Goal: Task Accomplishment & Management: Manage account settings

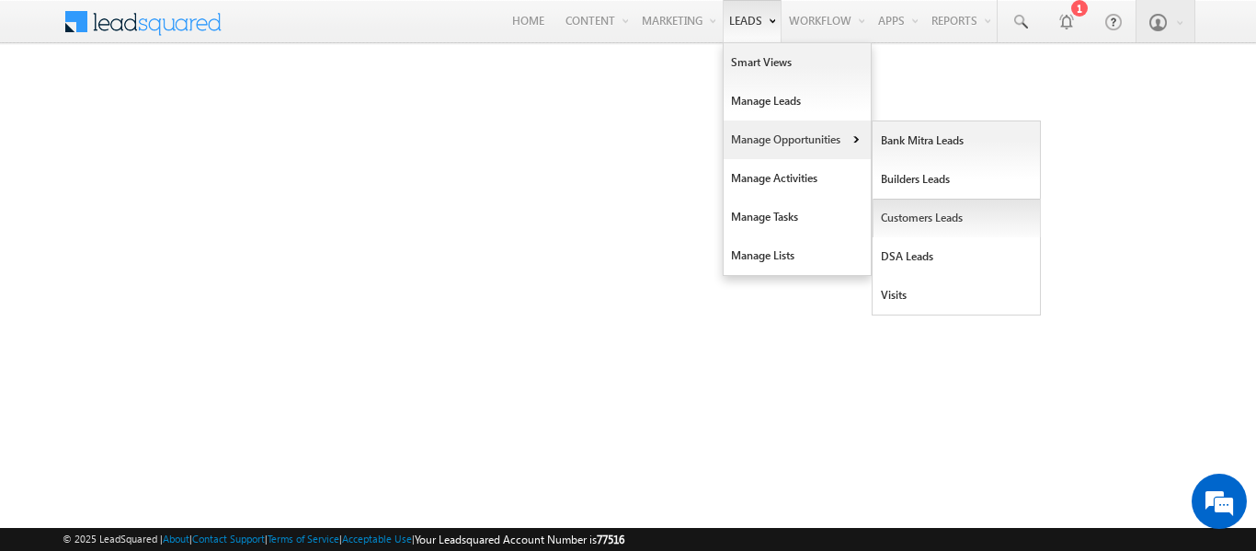
click at [893, 213] on link "Customers Leads" at bounding box center [956, 218] width 168 height 39
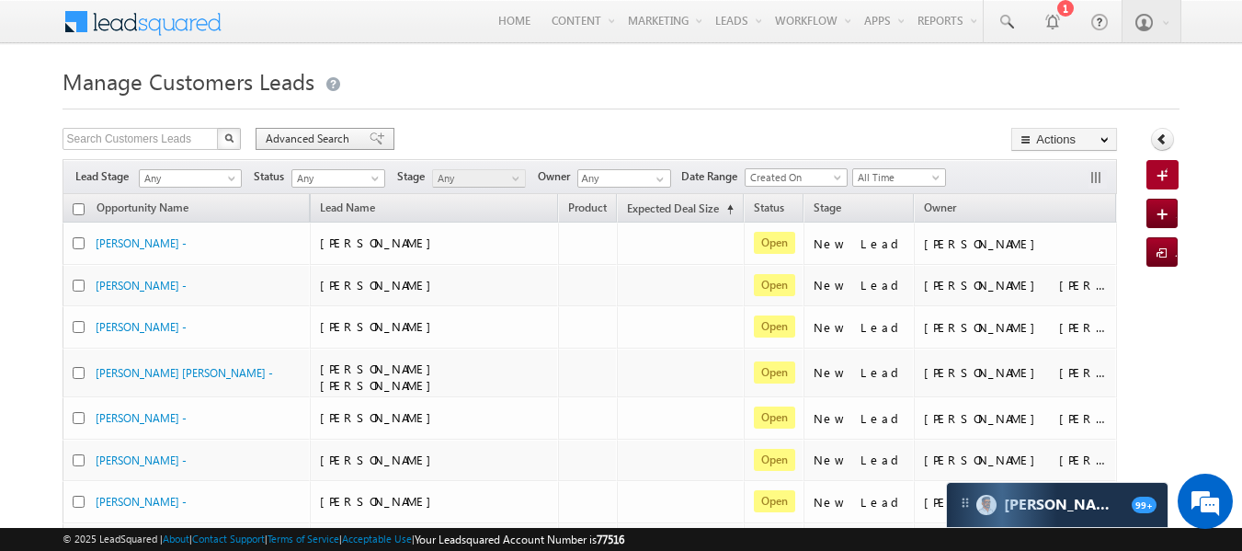
click at [320, 139] on span "Advanced Search" at bounding box center [310, 139] width 89 height 17
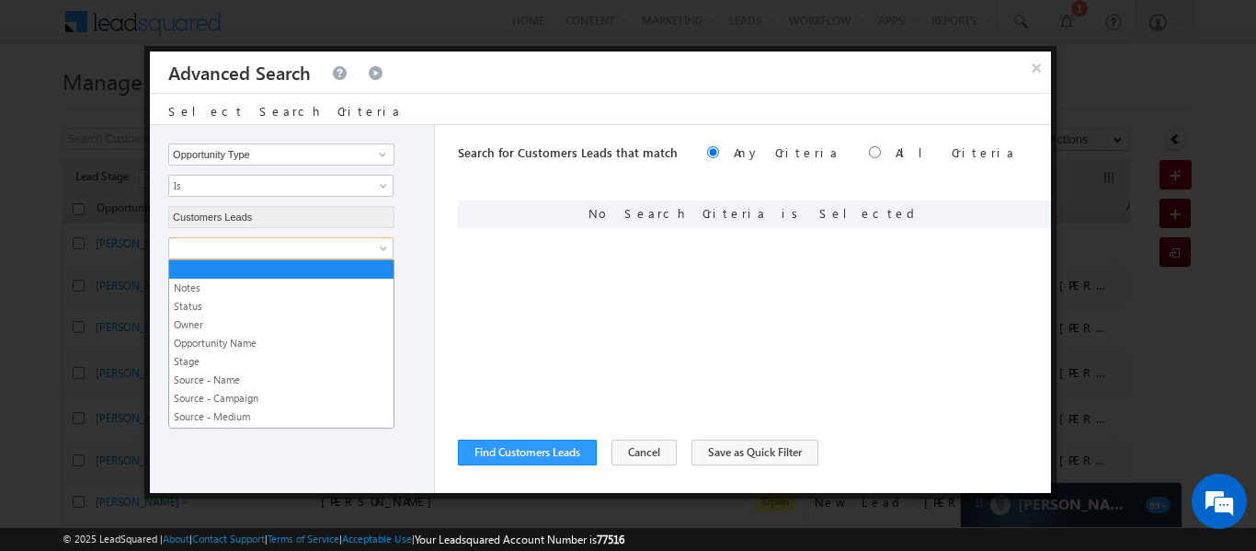
click at [326, 253] on span at bounding box center [268, 248] width 199 height 17
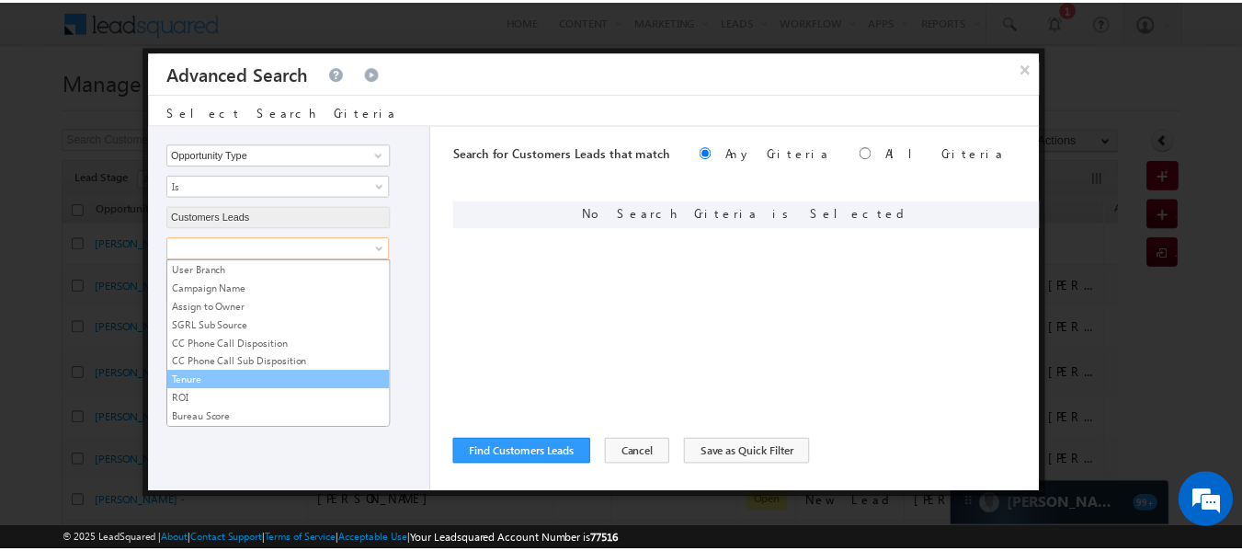
scroll to position [949, 0]
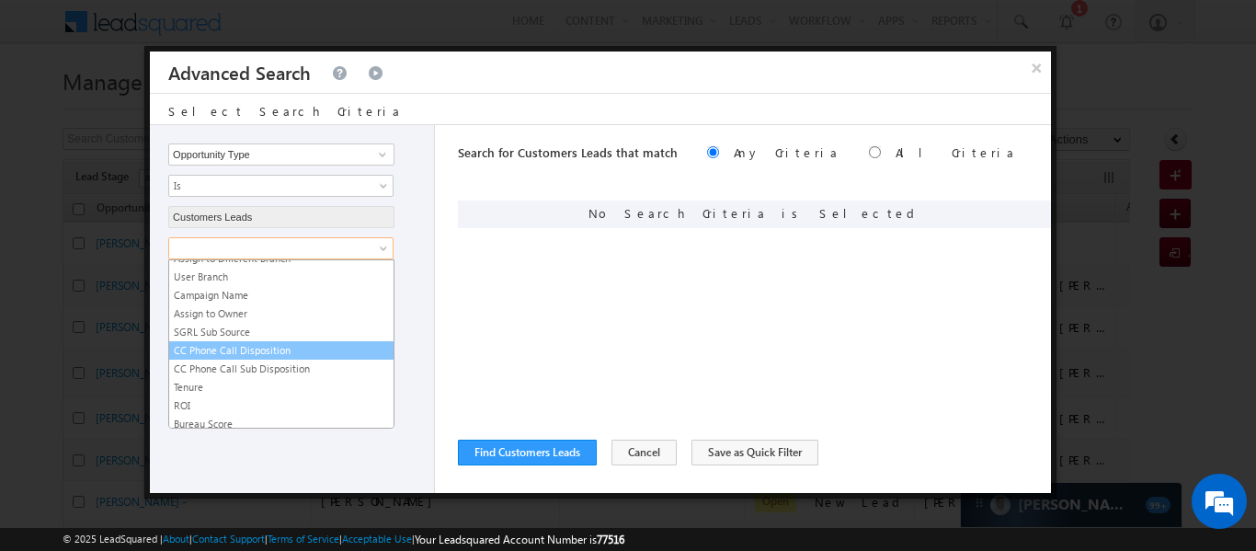
click at [285, 355] on link "CC Phone Call Disposition" at bounding box center [281, 350] width 224 height 17
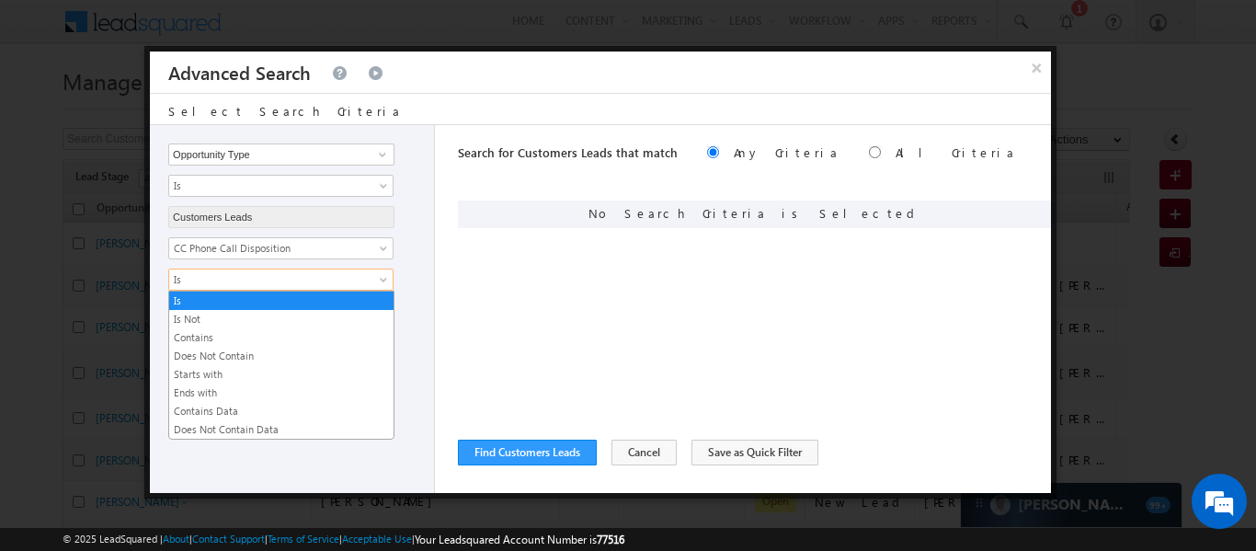
click at [277, 288] on link "Is" at bounding box center [280, 279] width 225 height 22
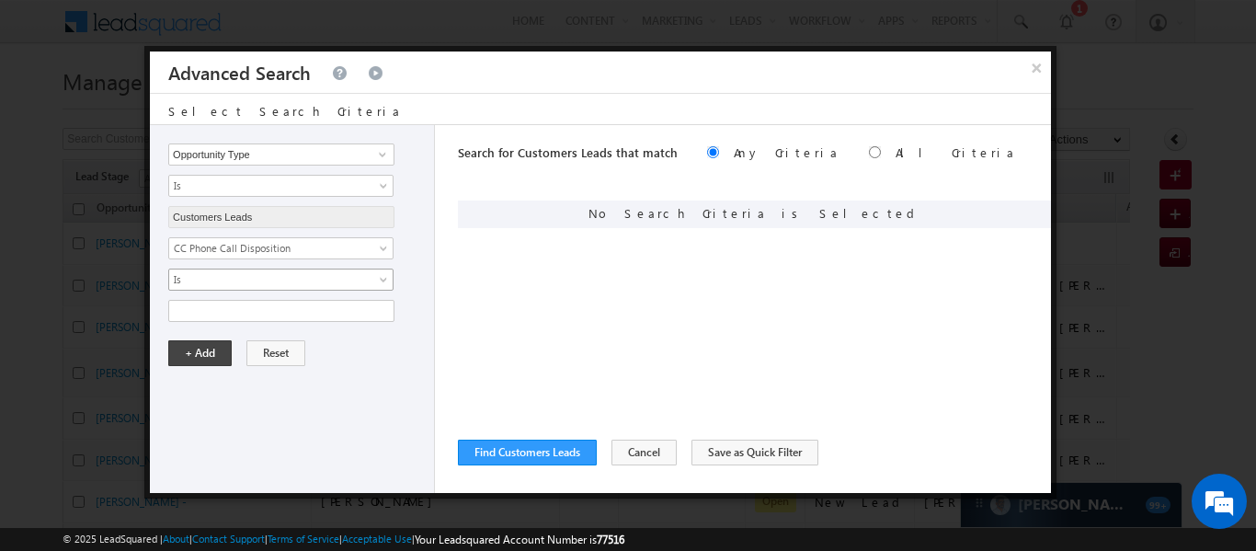
click at [277, 288] on link "Is" at bounding box center [280, 279] width 225 height 22
click at [282, 321] on input "text" at bounding box center [281, 311] width 226 height 22
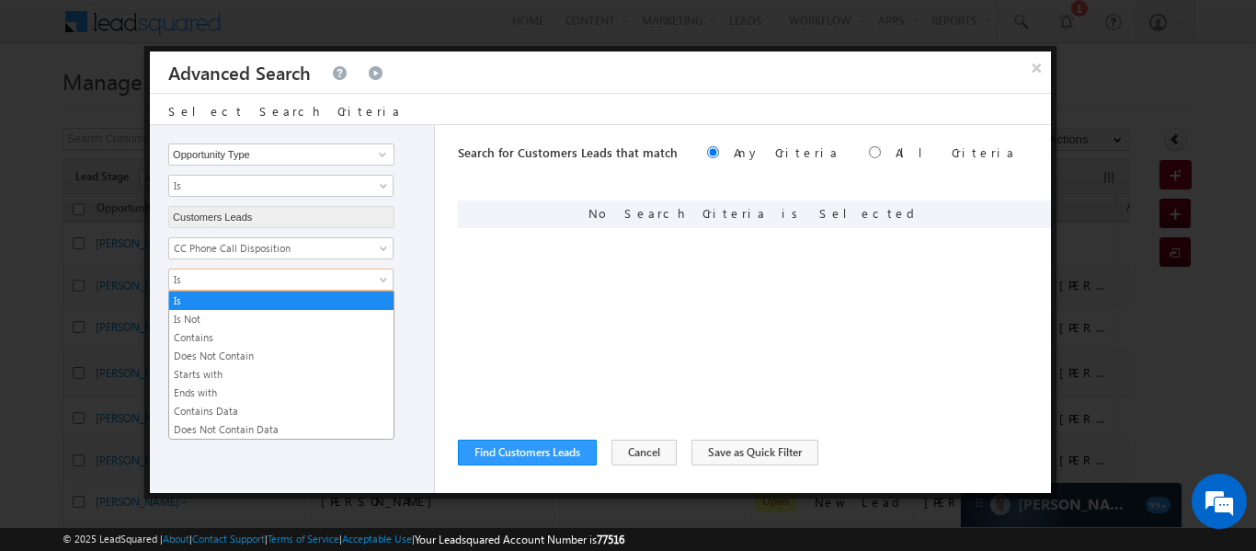
click at [289, 286] on span "Is" at bounding box center [268, 279] width 199 height 17
click at [263, 413] on link "Contains Data" at bounding box center [281, 411] width 224 height 17
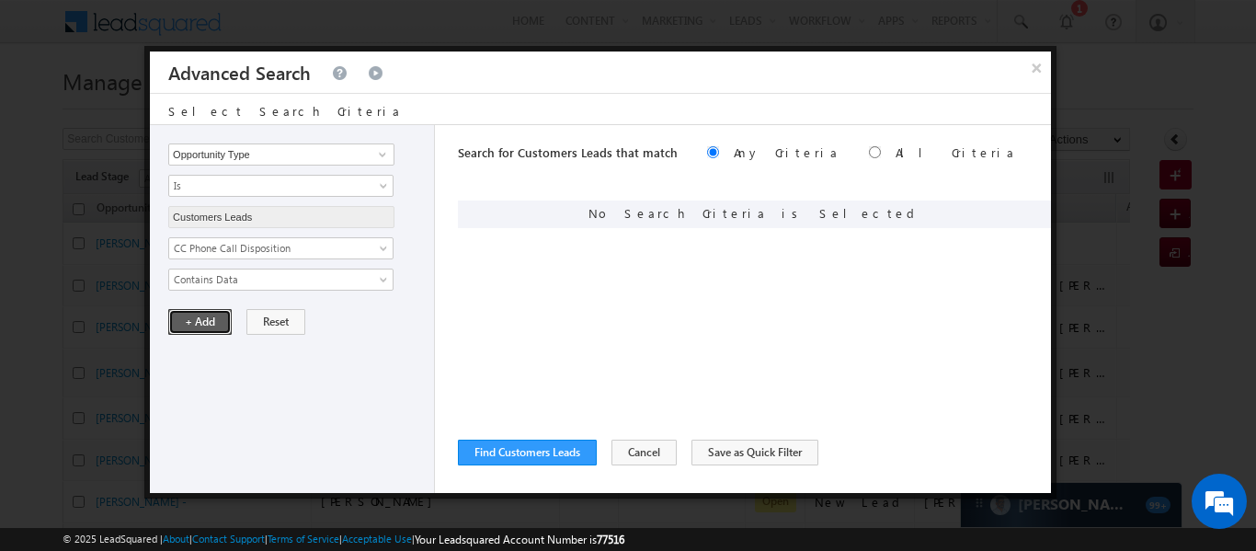
click at [188, 321] on button "+ Add" at bounding box center [199, 322] width 63 height 26
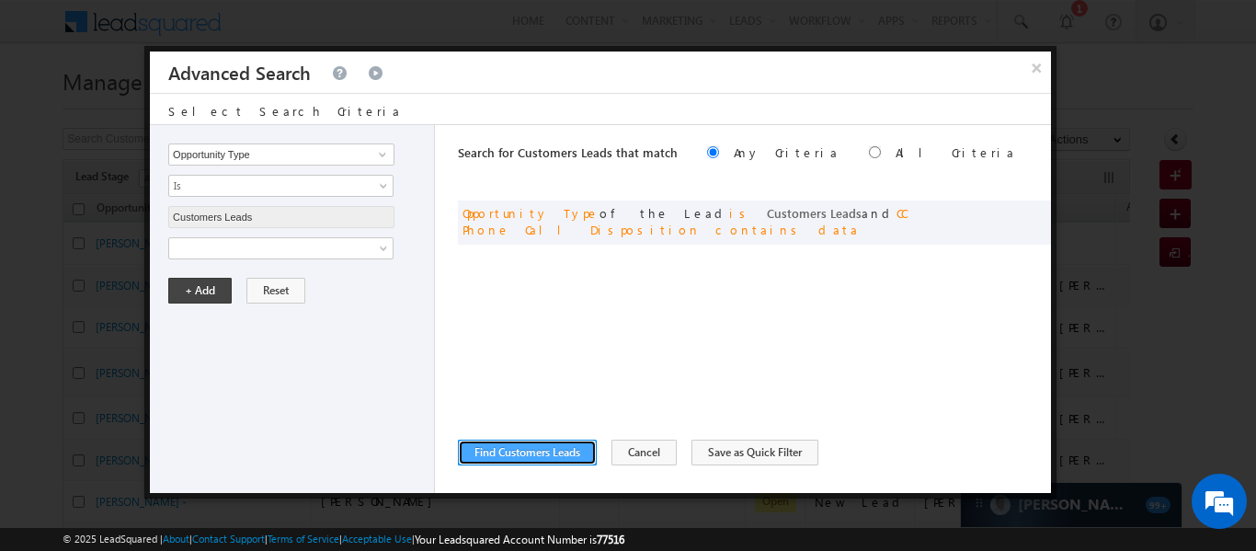
click at [559, 459] on button "Find Customers Leads" at bounding box center [527, 452] width 139 height 26
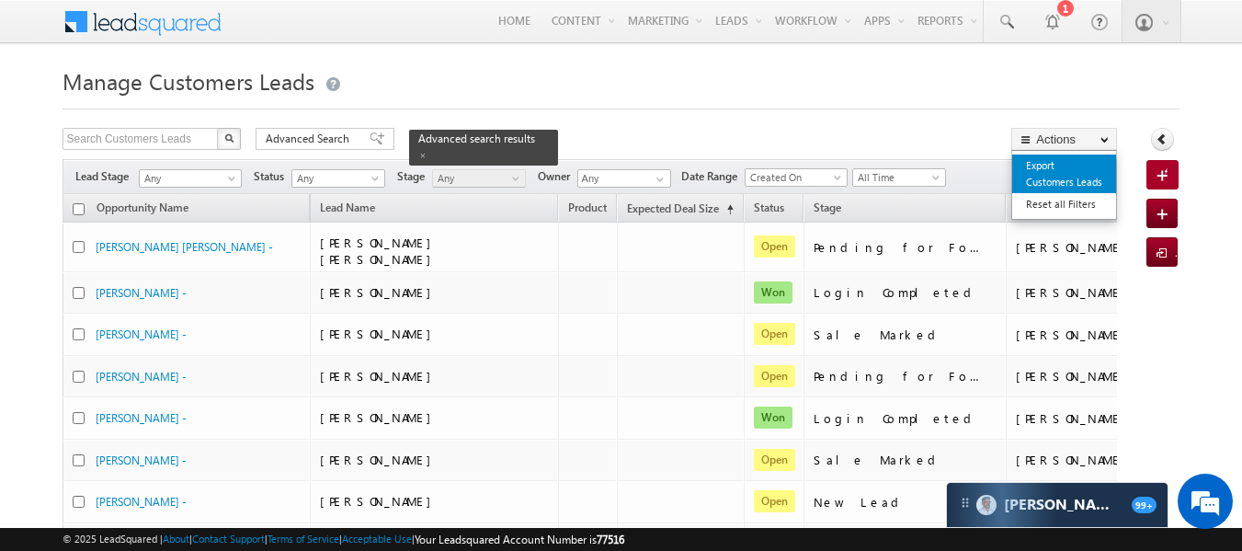
click at [1054, 176] on link "Export Customers Leads" at bounding box center [1064, 173] width 104 height 39
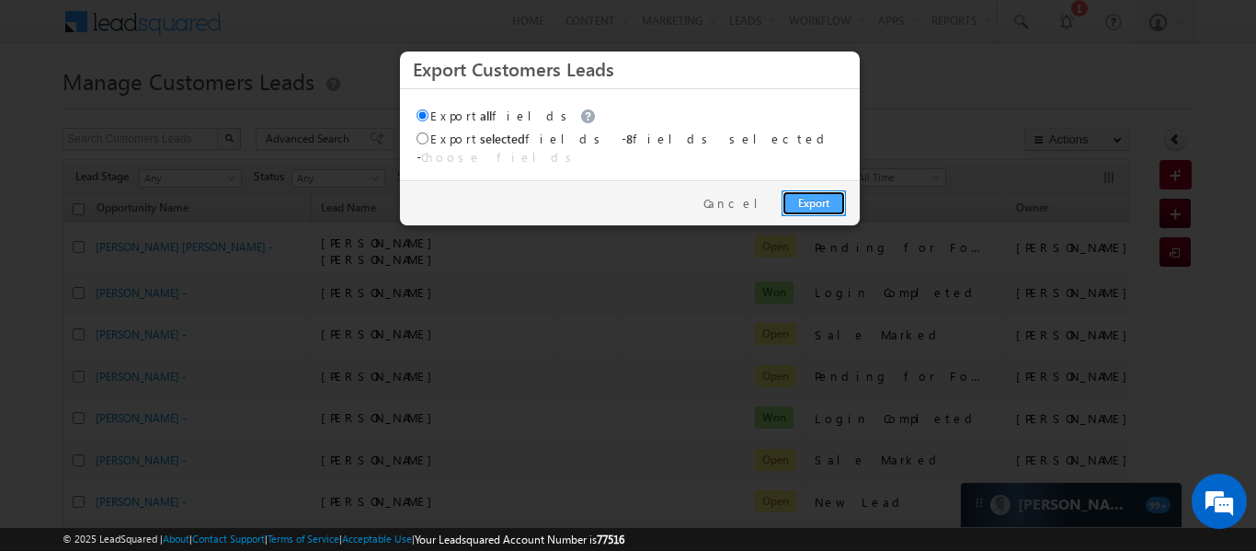
click at [824, 190] on link "Export" at bounding box center [813, 203] width 64 height 26
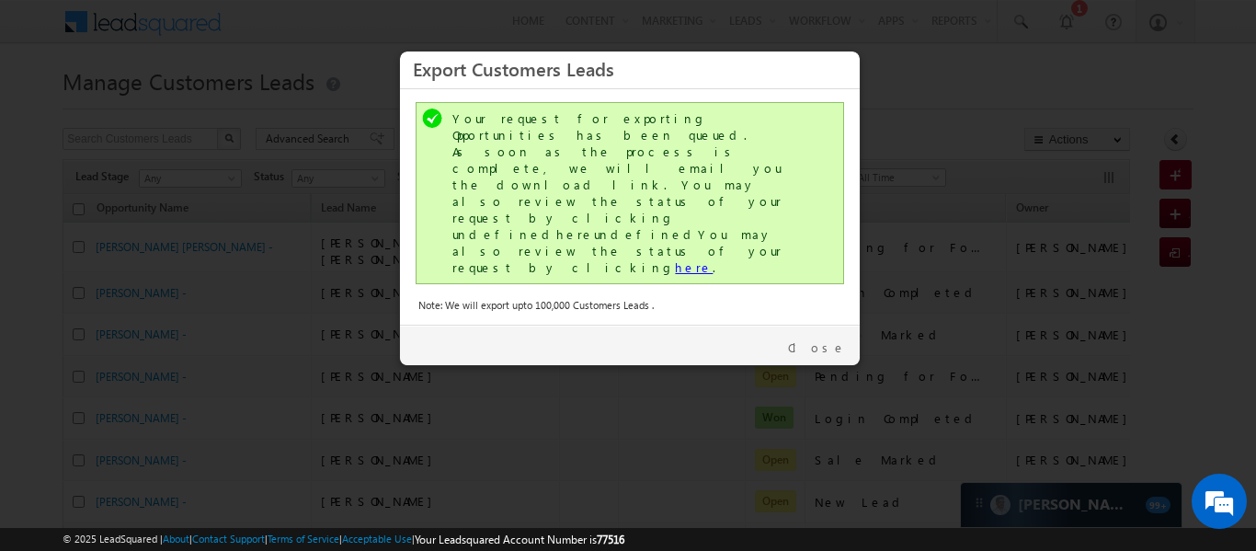
click at [675, 259] on link "here" at bounding box center [694, 267] width 38 height 16
click at [826, 339] on link "Close" at bounding box center [817, 347] width 58 height 17
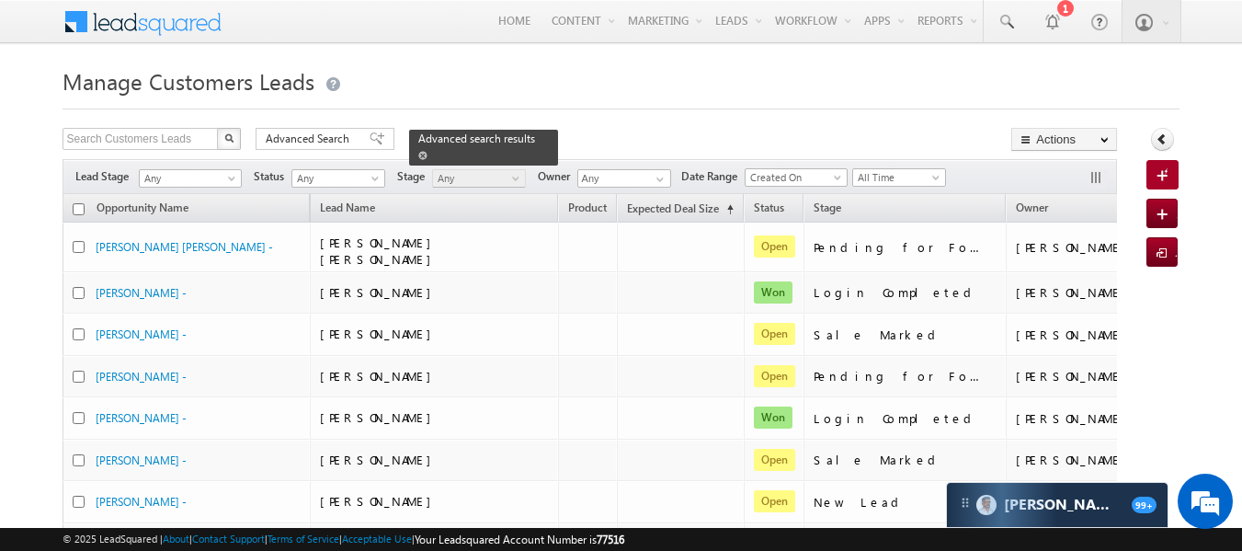
click at [427, 147] on link at bounding box center [422, 155] width 9 height 16
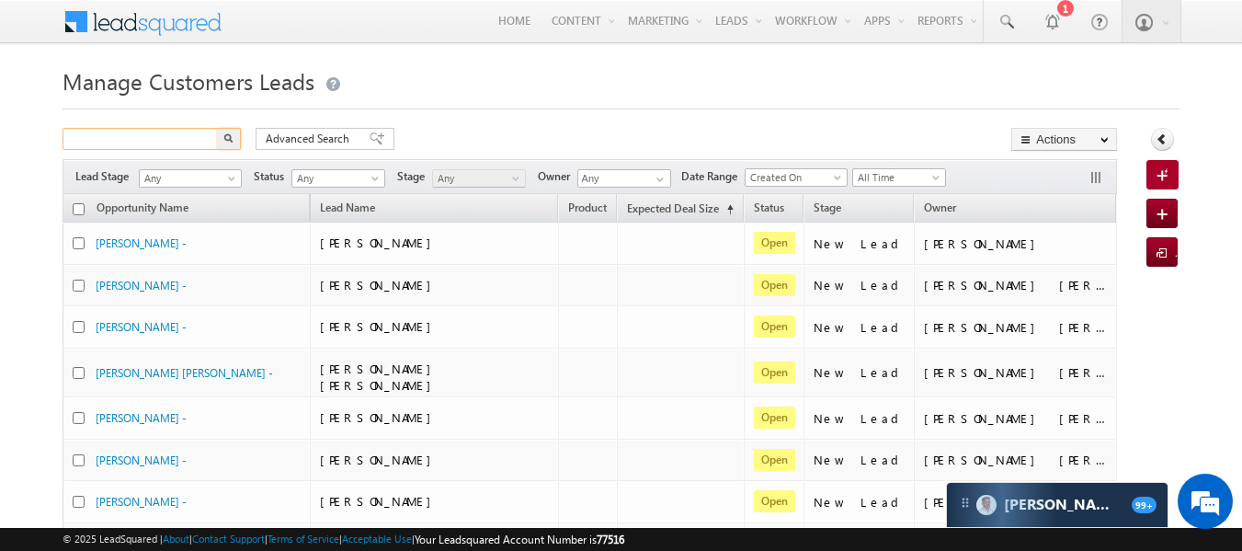
click at [186, 139] on input "text" at bounding box center [141, 139] width 157 height 22
paste input "807209"
type input "807209"
click at [217, 128] on button "button" at bounding box center [229, 139] width 24 height 22
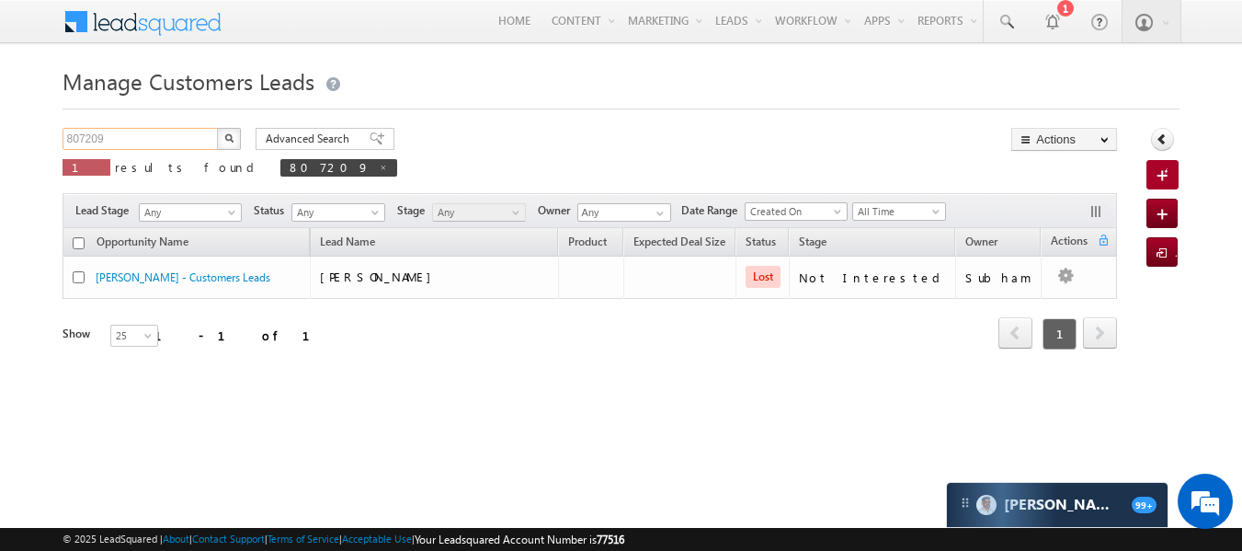
click at [172, 146] on input "807209" at bounding box center [141, 139] width 157 height 22
click at [379, 166] on span at bounding box center [383, 167] width 9 height 9
type input "Search Customers Leads"
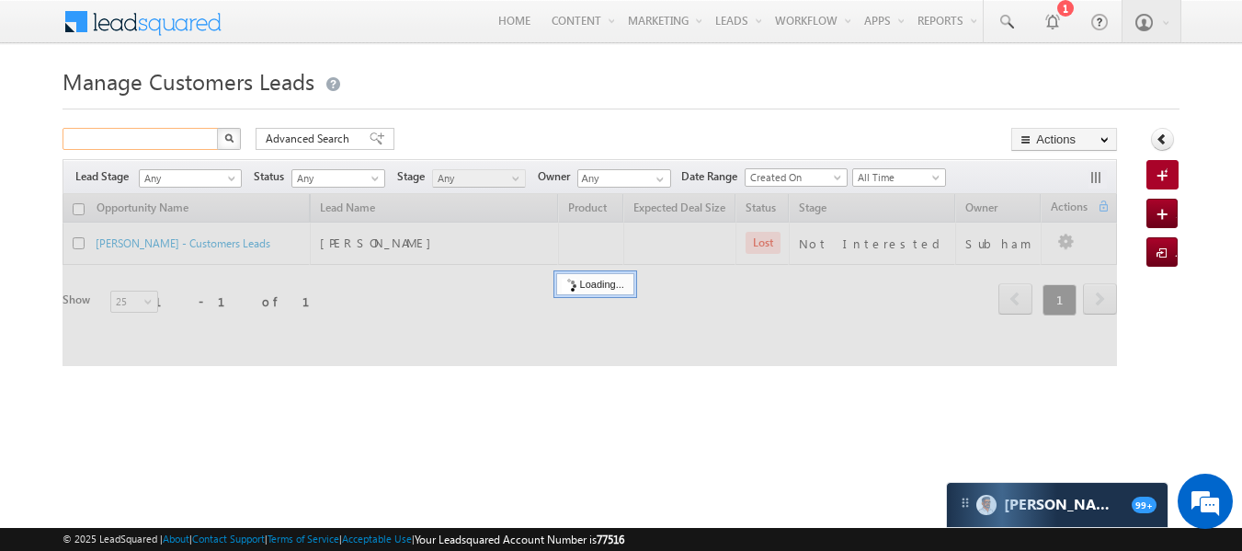
click at [158, 144] on input "text" at bounding box center [141, 139] width 157 height 22
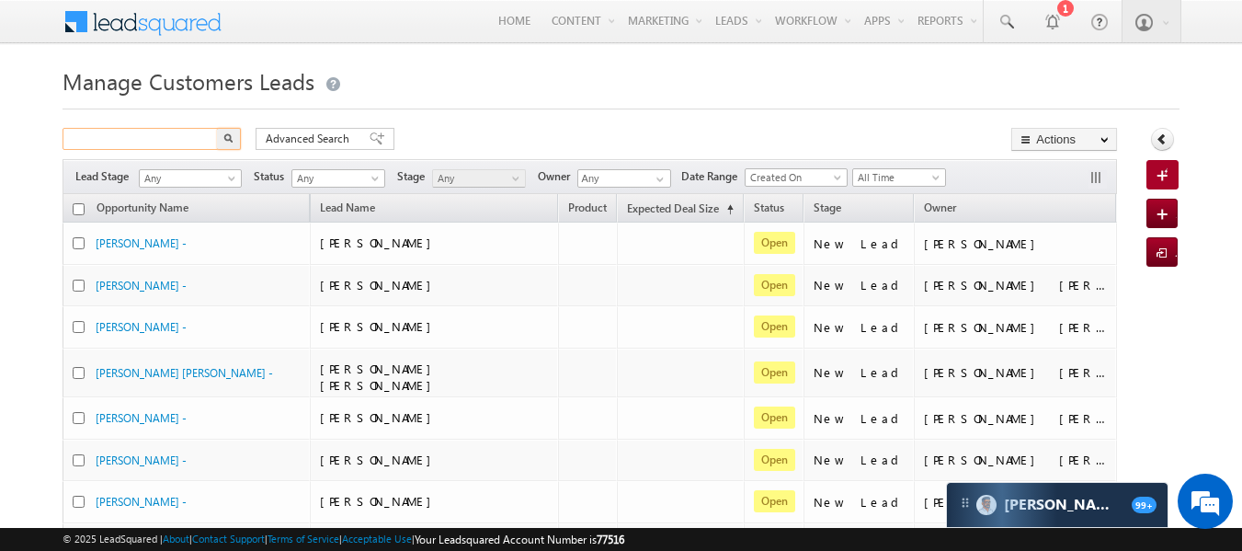
paste input "806721"
type input "806721"
click at [217, 128] on button "button" at bounding box center [229, 139] width 24 height 22
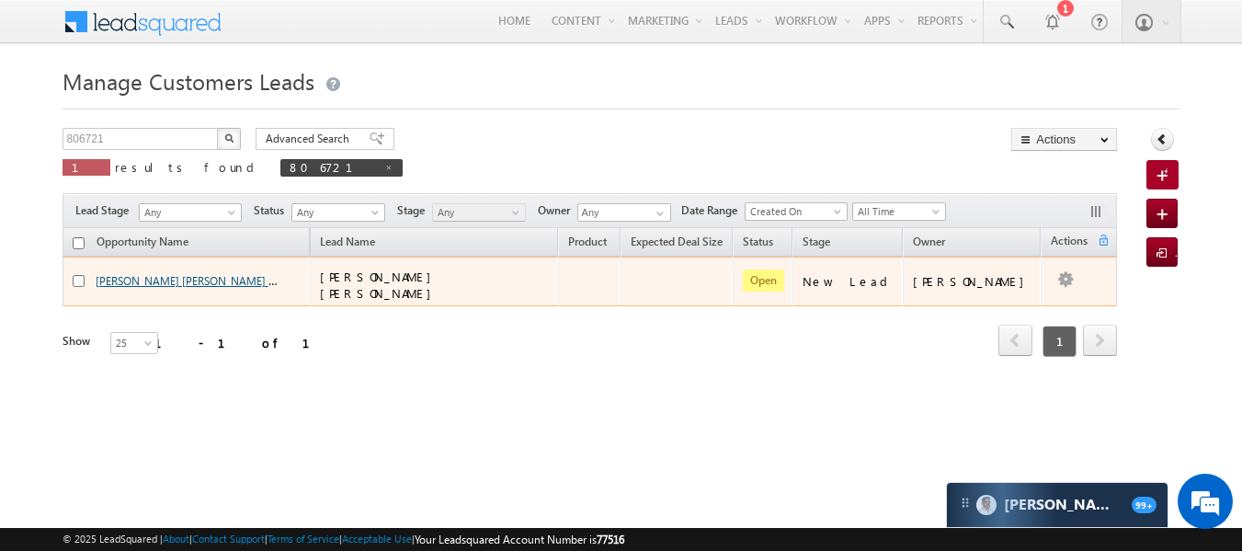
click at [167, 275] on link "RAM SINGH BHATI - Customers Leads" at bounding box center [226, 280] width 261 height 16
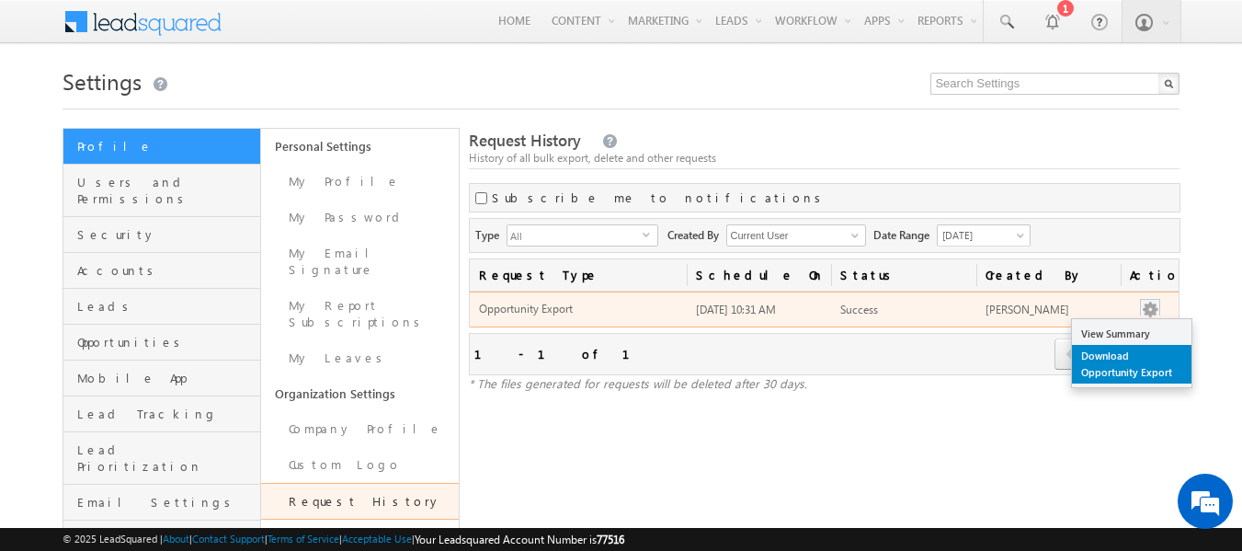
click at [1113, 365] on link "Download Opportunity Export" at bounding box center [1132, 364] width 120 height 39
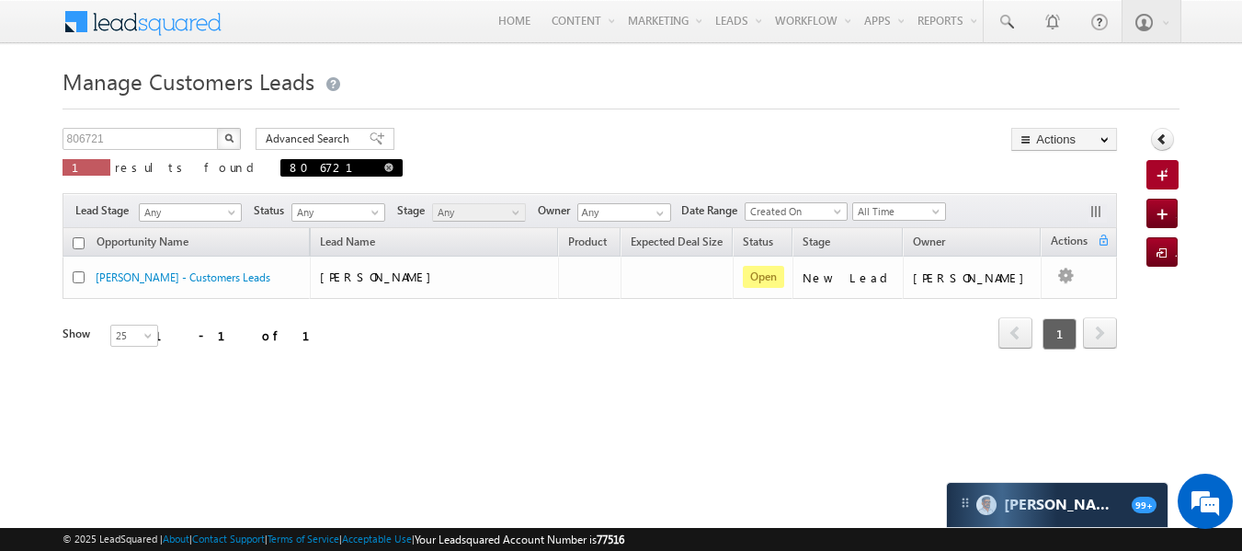
click at [384, 171] on span at bounding box center [388, 167] width 9 height 9
type input "Search Customers Leads"
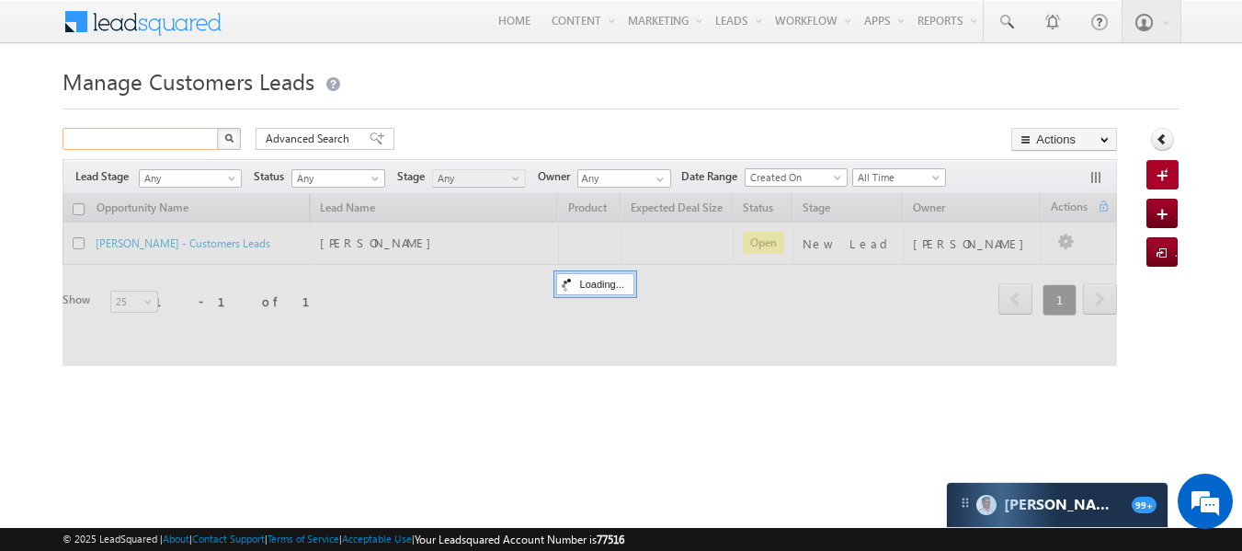
click at [119, 138] on input "text" at bounding box center [141, 139] width 157 height 22
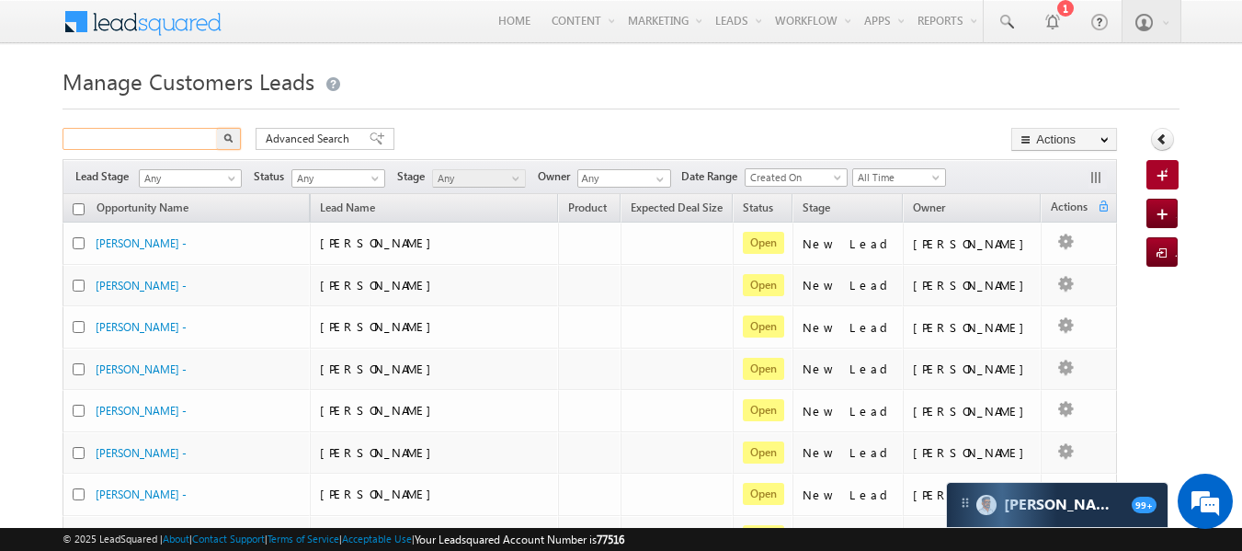
paste input "750579"
type input "750579"
click at [217, 128] on button "button" at bounding box center [229, 139] width 24 height 22
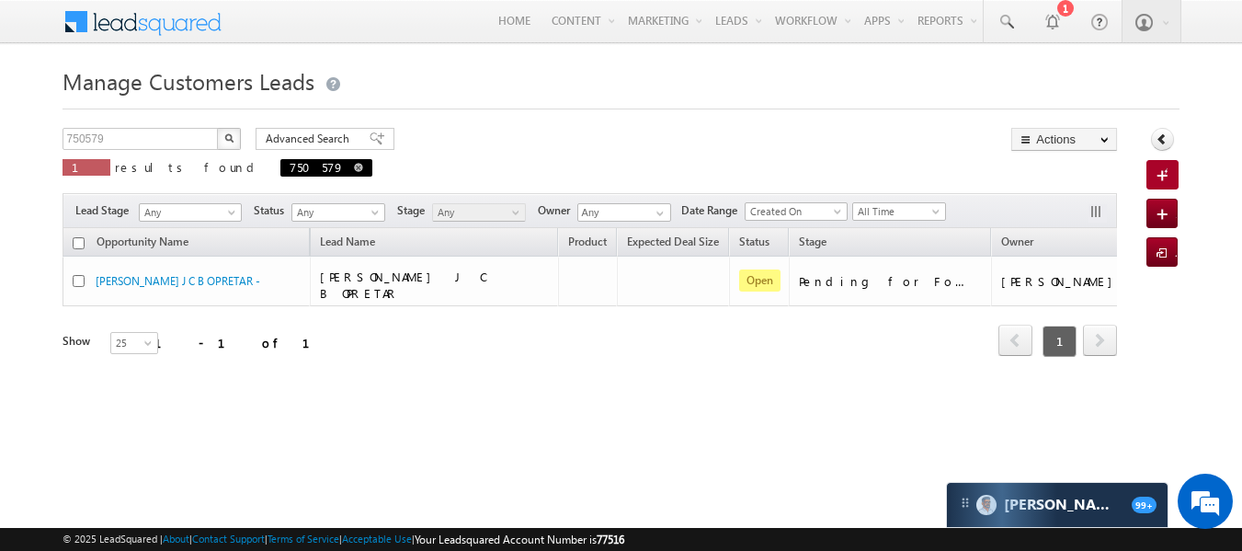
click at [354, 165] on span at bounding box center [358, 167] width 9 height 9
type input "Search Customers Leads"
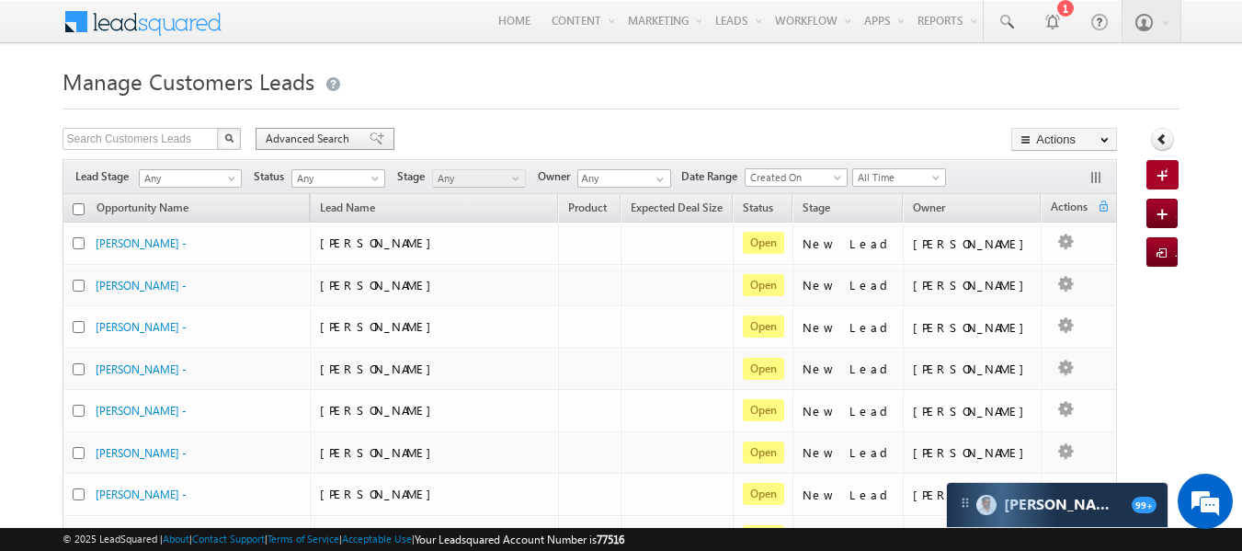
click at [284, 142] on span "Advanced Search" at bounding box center [310, 139] width 89 height 17
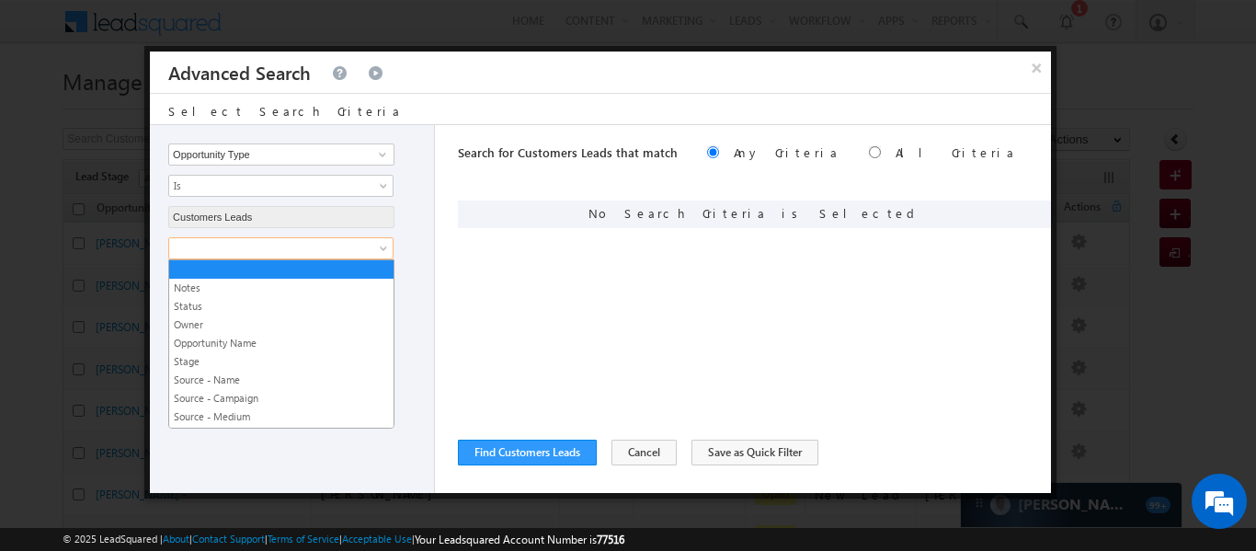
click at [226, 247] on span at bounding box center [268, 248] width 199 height 17
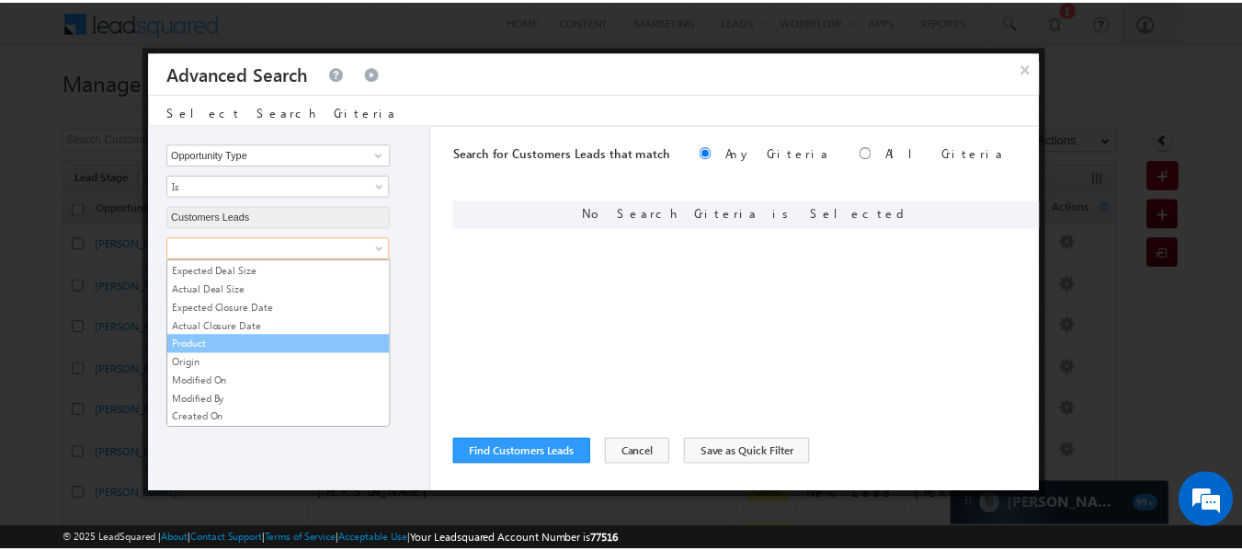
scroll to position [698, 0]
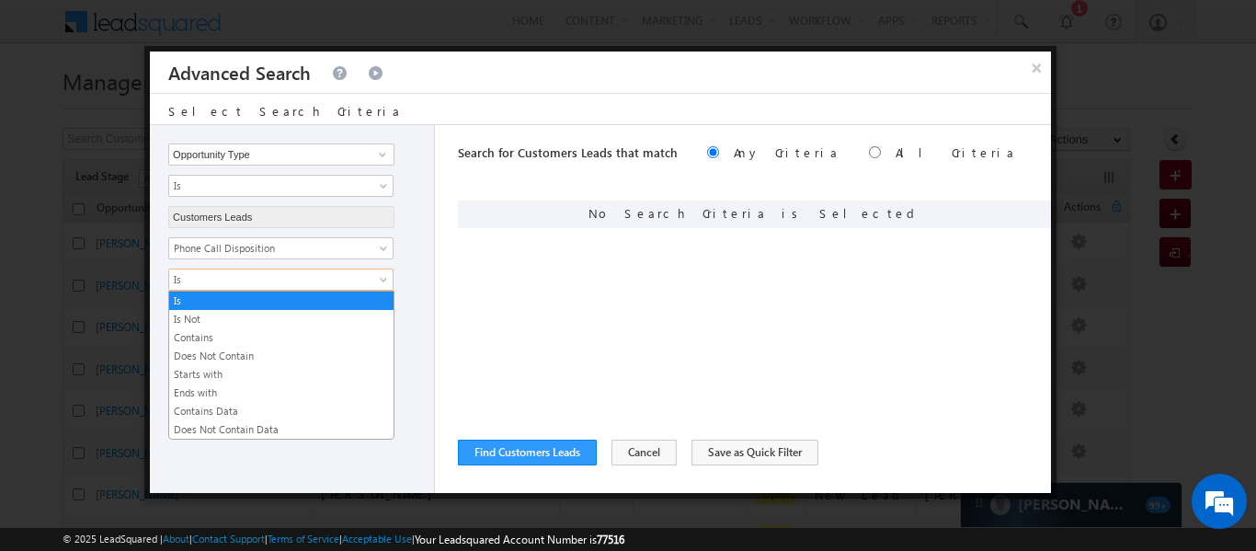
click at [244, 268] on link "Is" at bounding box center [280, 279] width 225 height 22
click at [224, 405] on link "Contains Data" at bounding box center [281, 411] width 224 height 17
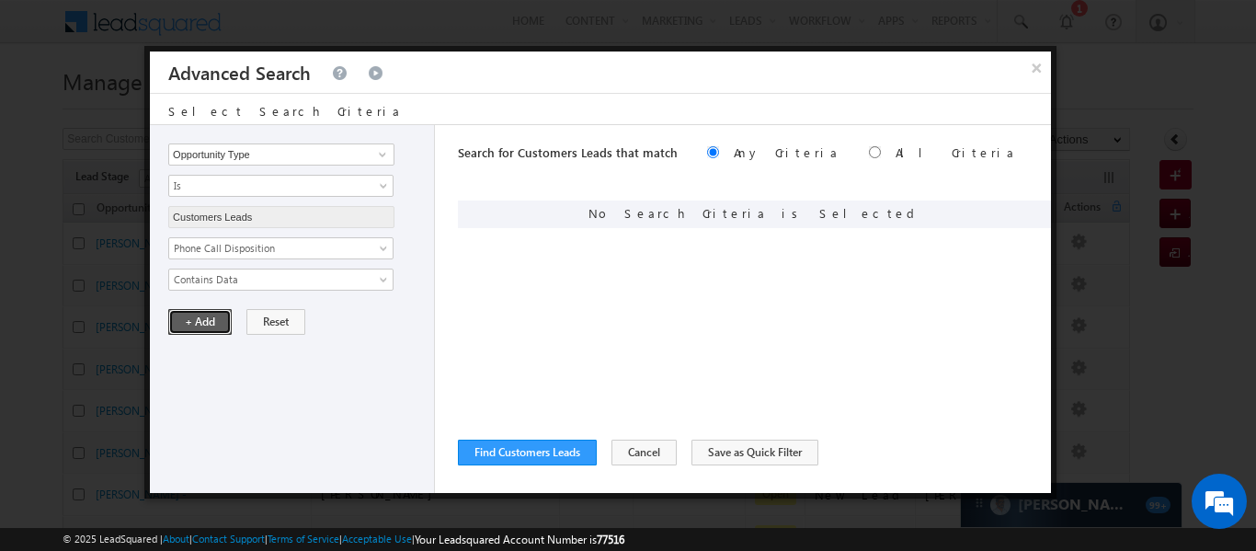
click at [206, 323] on button "+ Add" at bounding box center [199, 322] width 63 height 26
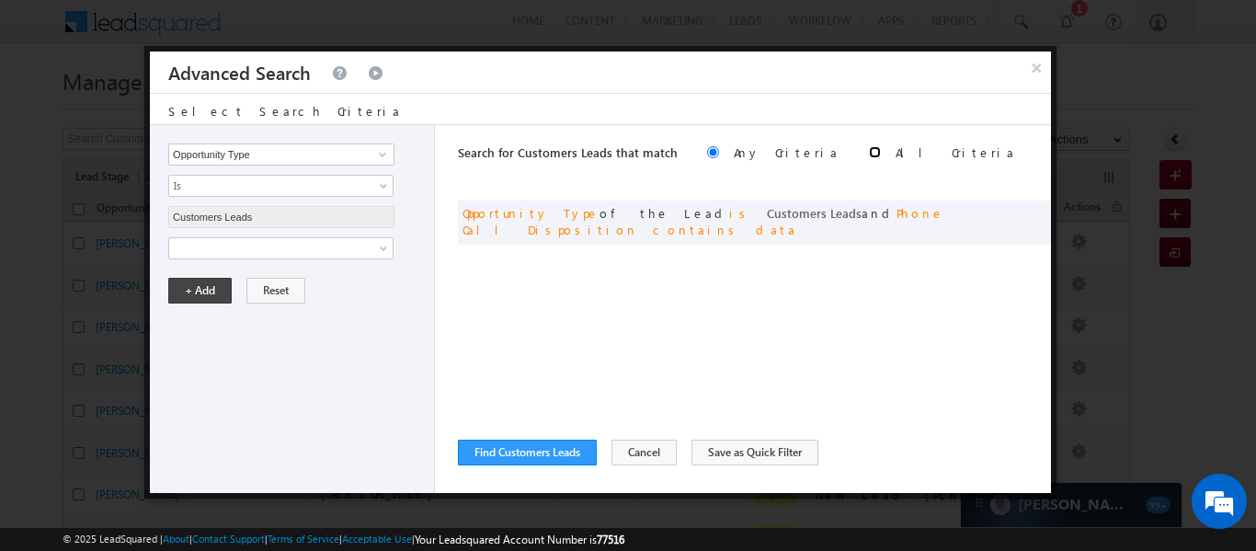
click at [869, 154] on input "radio" at bounding box center [875, 152] width 12 height 12
radio input "true"
click at [514, 452] on button "Find Customers Leads" at bounding box center [527, 452] width 139 height 26
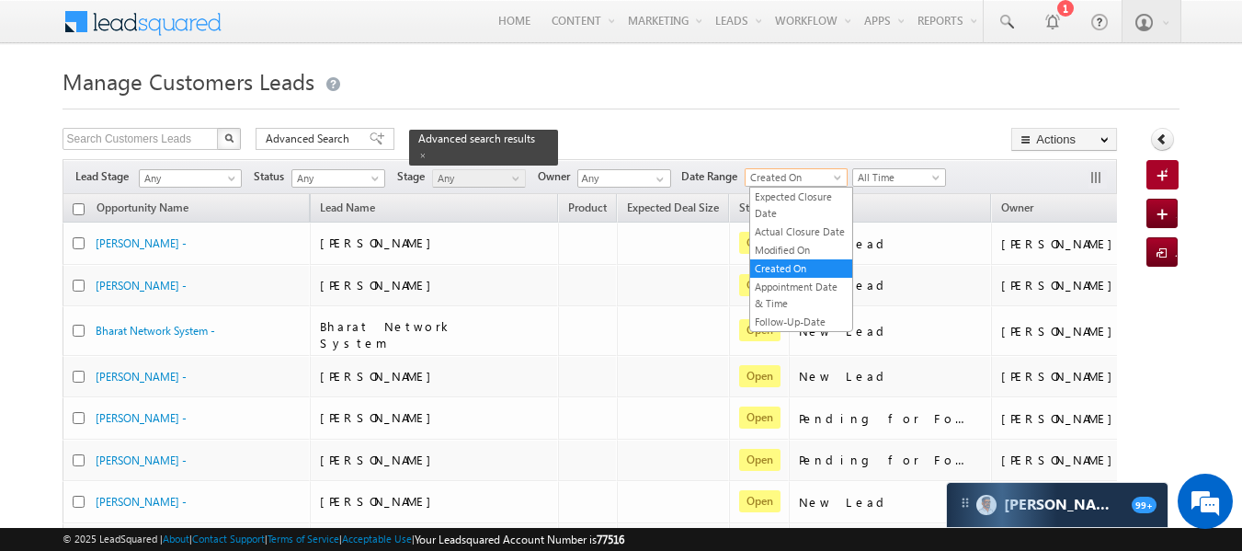
click at [816, 180] on span "Created On" at bounding box center [794, 177] width 96 height 17
click at [793, 247] on link "Modified On" at bounding box center [801, 250] width 102 height 17
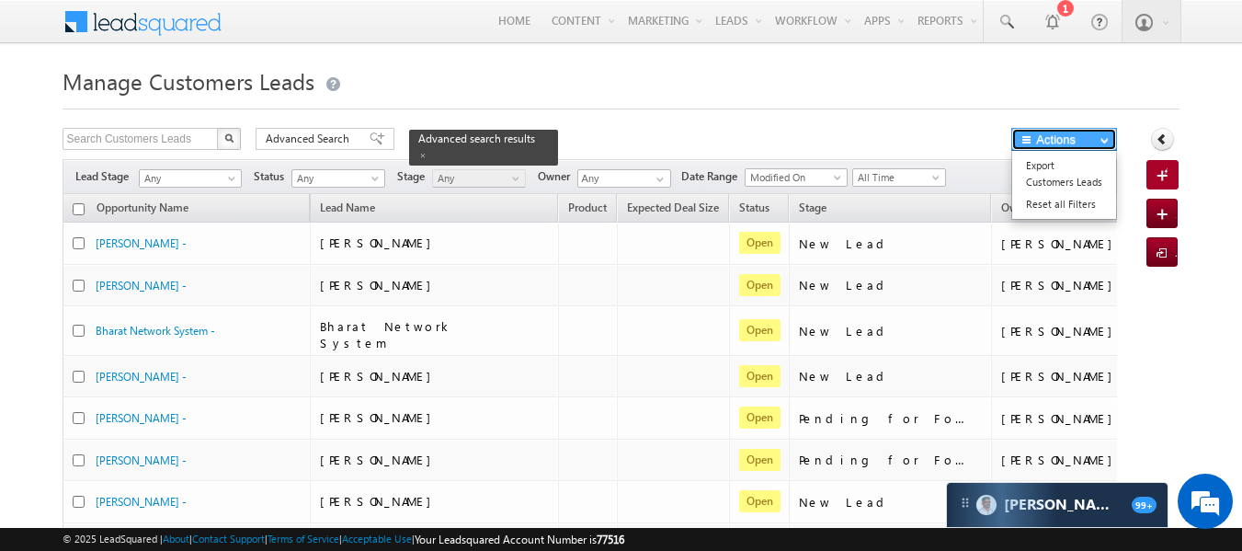
click at [1070, 138] on button "Actions" at bounding box center [1064, 139] width 106 height 23
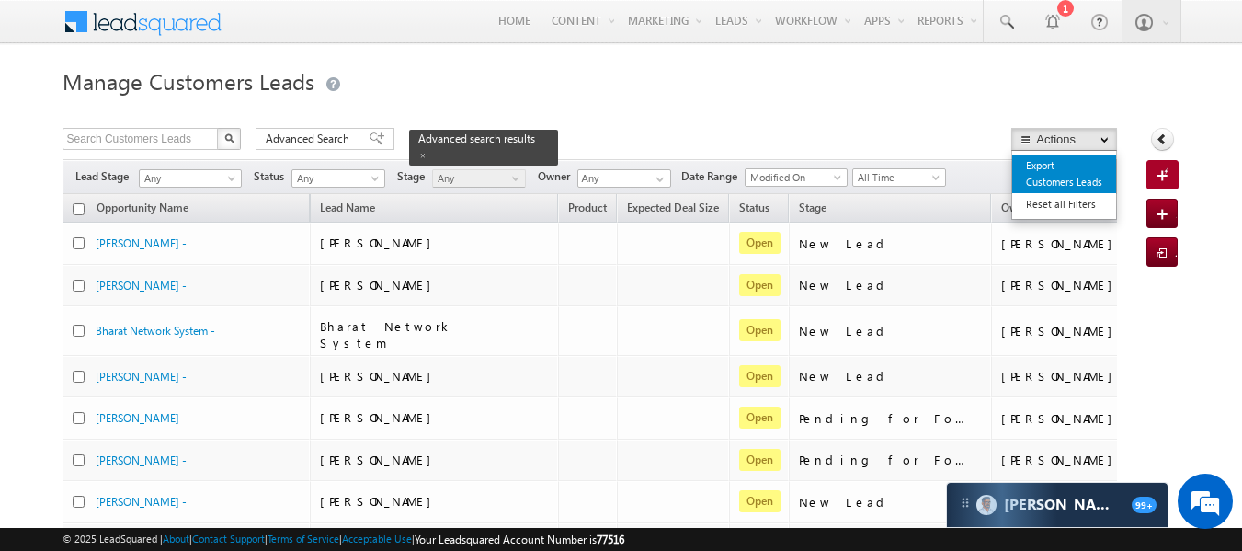
click at [1056, 174] on link "Export Customers Leads" at bounding box center [1064, 173] width 104 height 39
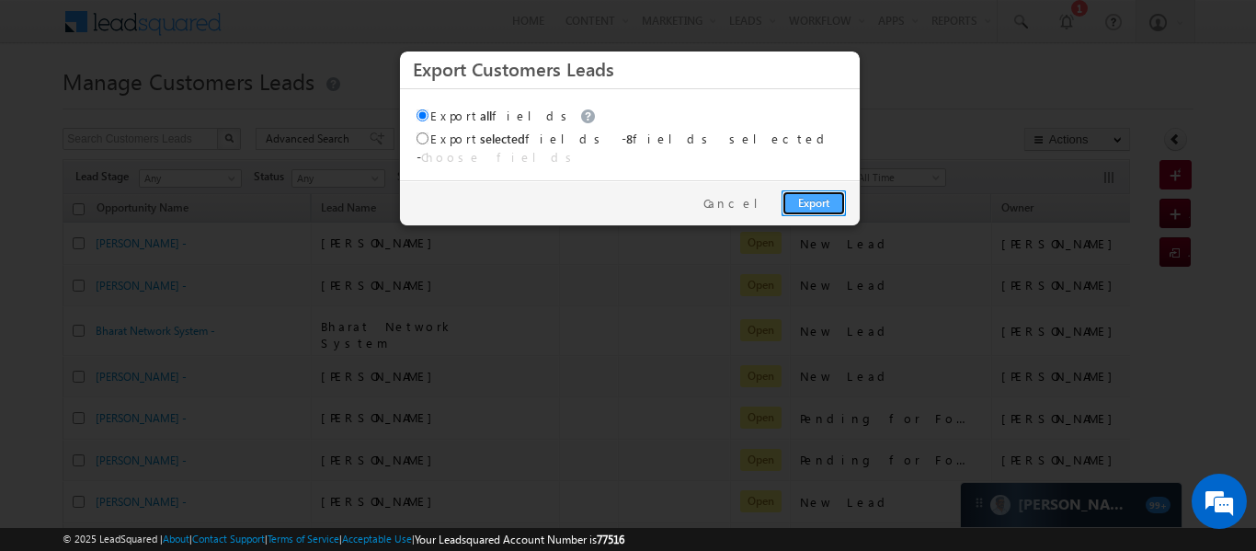
click at [806, 191] on link "Export" at bounding box center [813, 203] width 64 height 26
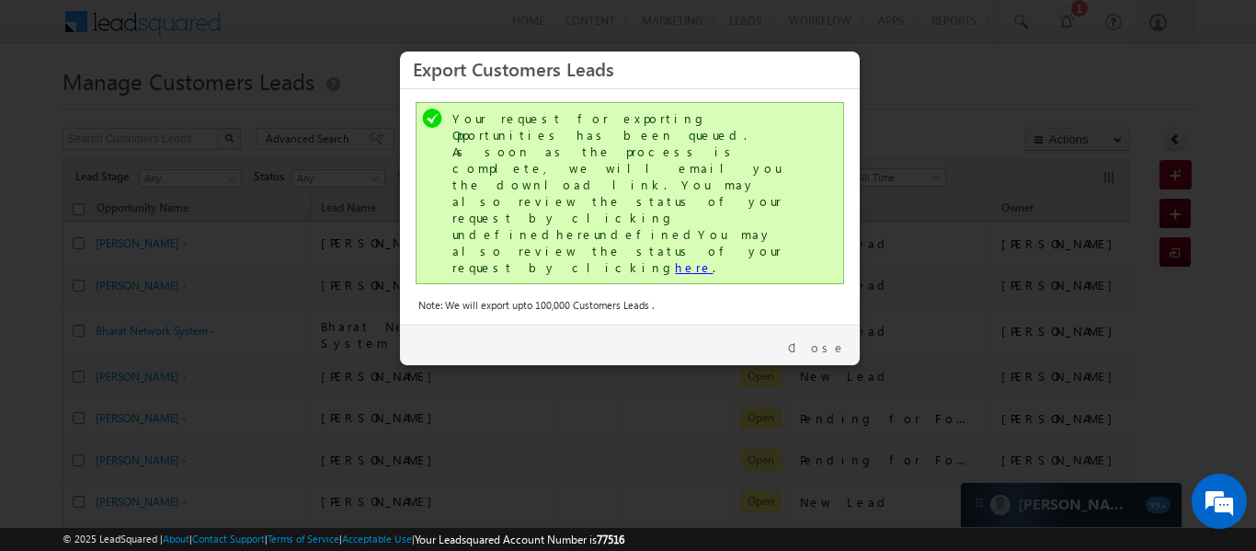
click at [675, 259] on link "here" at bounding box center [694, 267] width 38 height 16
click at [822, 339] on link "Close" at bounding box center [817, 347] width 58 height 17
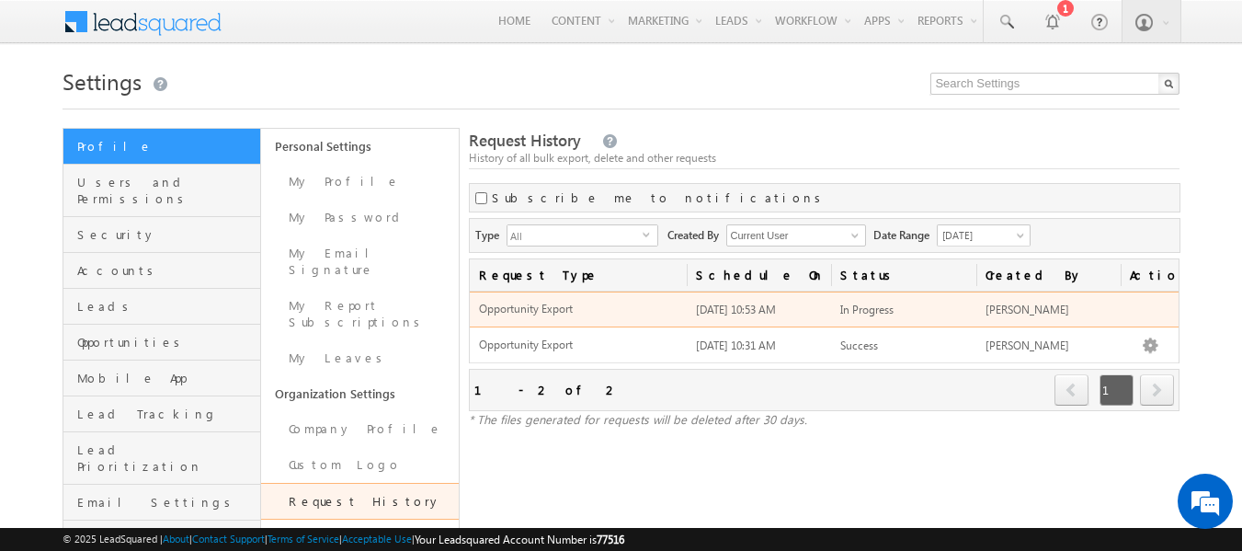
click at [955, 313] on div "In Progress" at bounding box center [903, 310] width 127 height 17
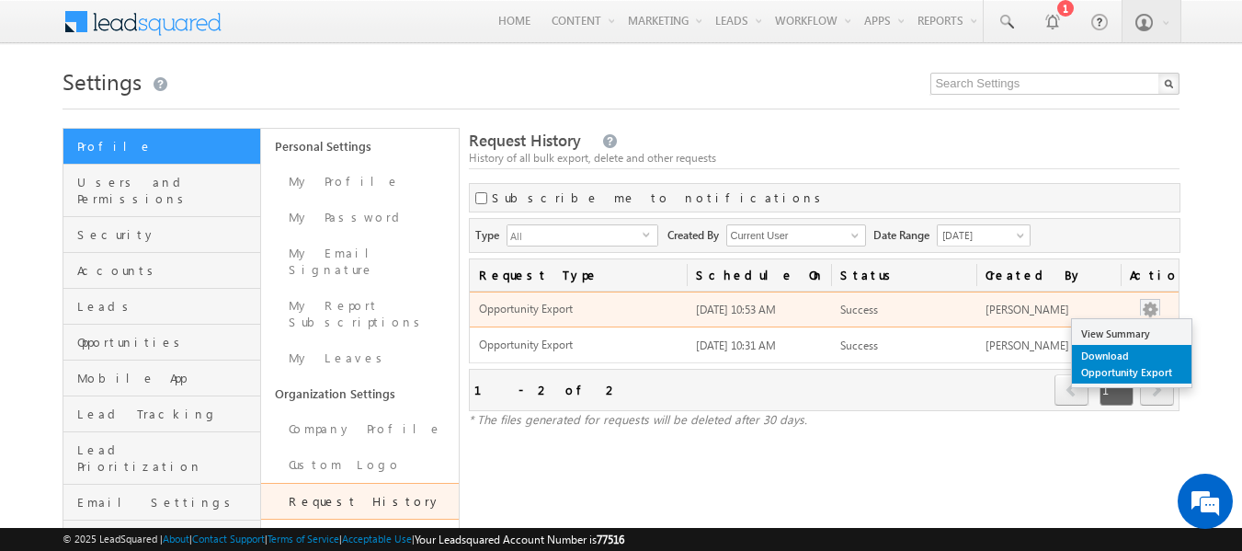
click at [1115, 356] on link "Download Opportunity Export" at bounding box center [1132, 364] width 120 height 39
